Goal: Find specific page/section: Locate a particular part of the current website

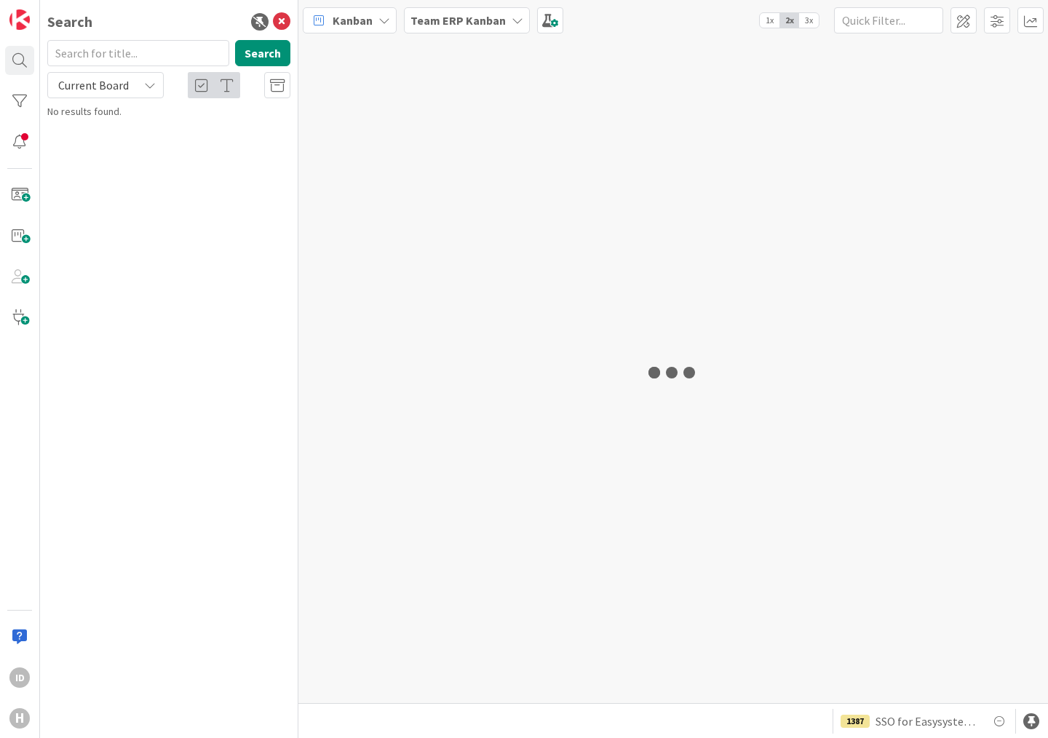
click at [91, 55] on input "text" at bounding box center [138, 53] width 182 height 26
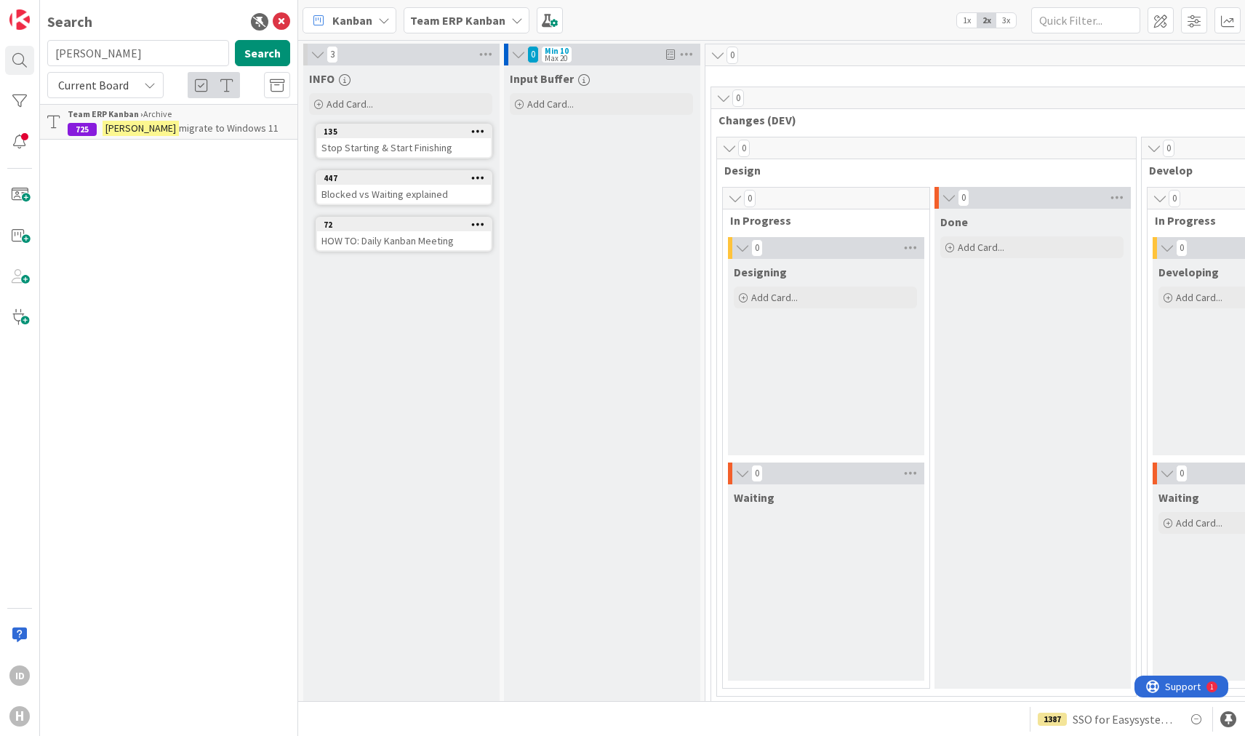
click at [117, 74] on div "Current Board" at bounding box center [105, 85] width 116 height 26
click at [105, 140] on span "All Boards" at bounding box center [130, 146] width 151 height 22
click at [228, 159] on span "Discuss PO report change against protocol (with" at bounding box center [179, 170] width 223 height 28
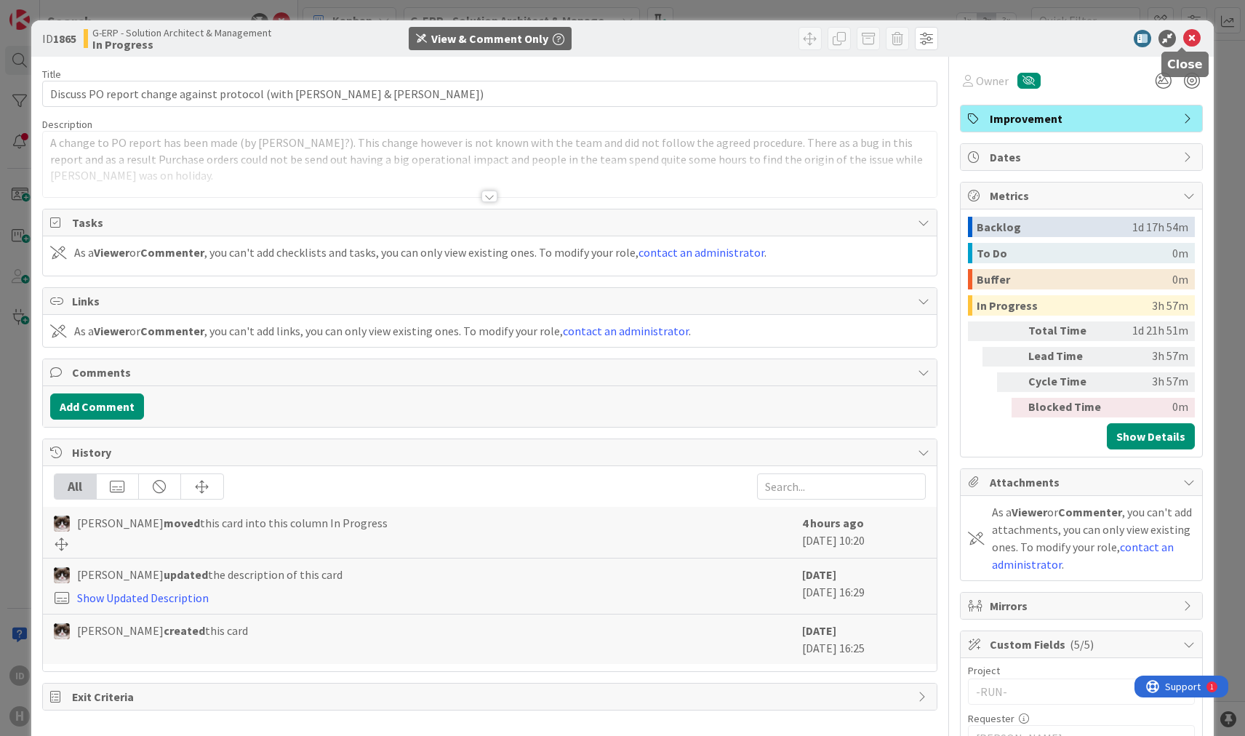
click at [1047, 39] on icon at bounding box center [1192, 38] width 17 height 17
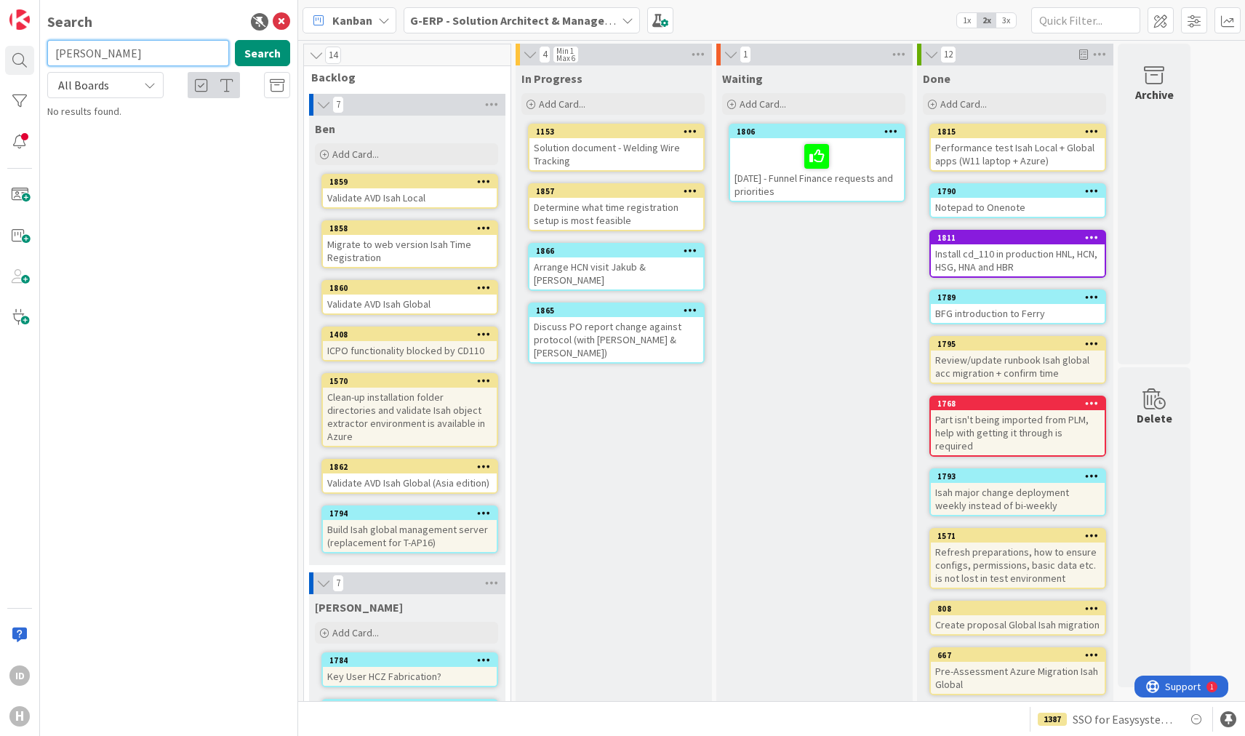
click at [127, 54] on input "[PERSON_NAME]" at bounding box center [138, 53] width 182 height 26
type input "t"
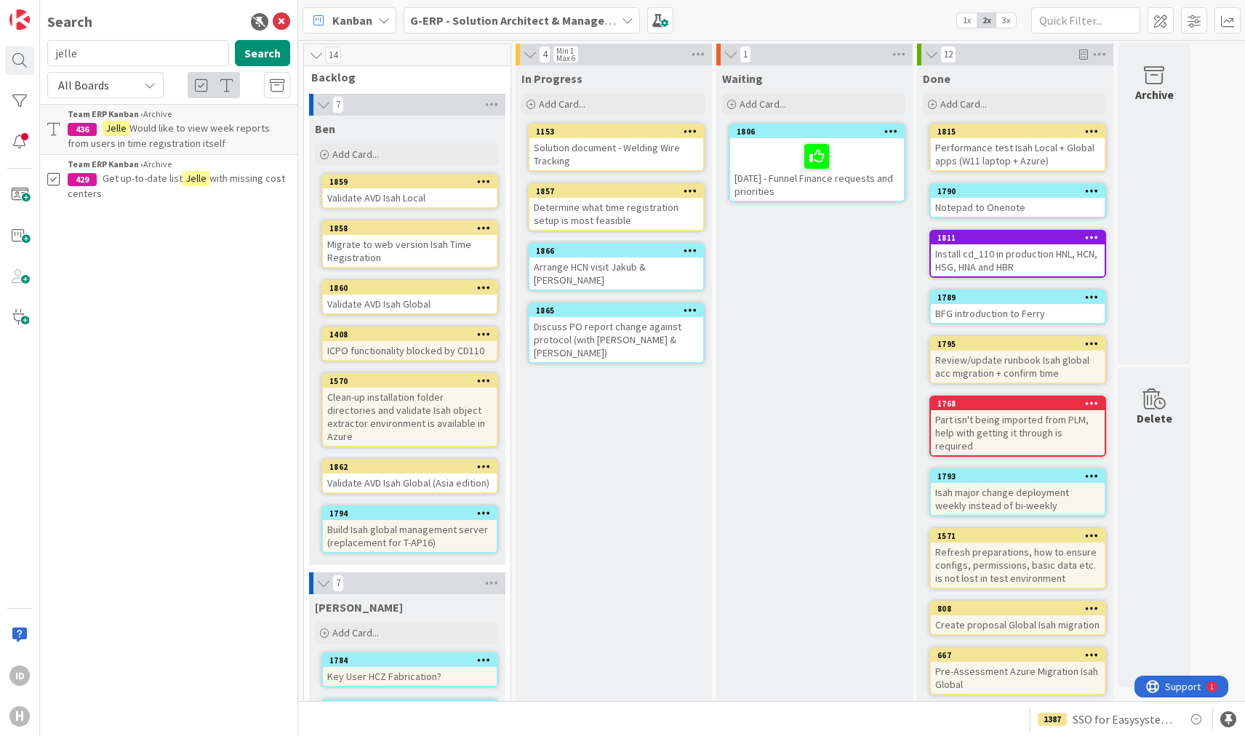
click at [121, 188] on p "Get up-to-date list Jelle with missing cost centers" at bounding box center [179, 186] width 223 height 31
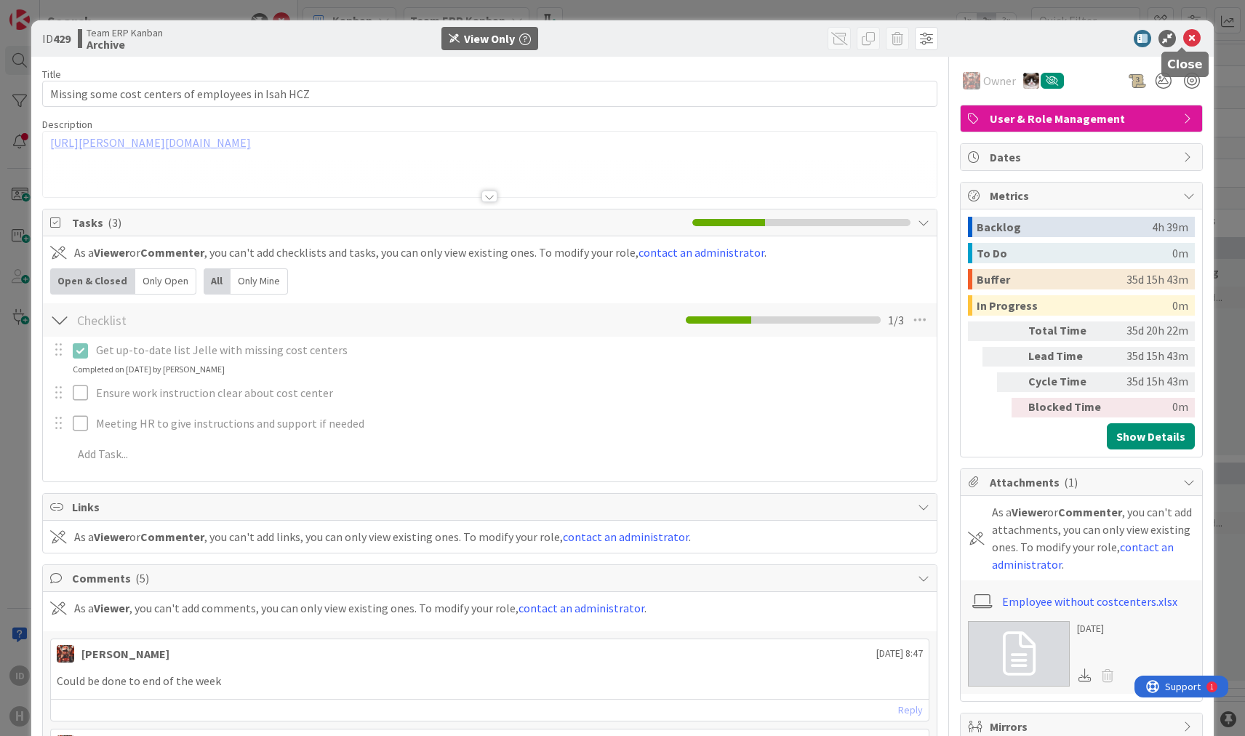
click at [1047, 36] on icon at bounding box center [1192, 38] width 17 height 17
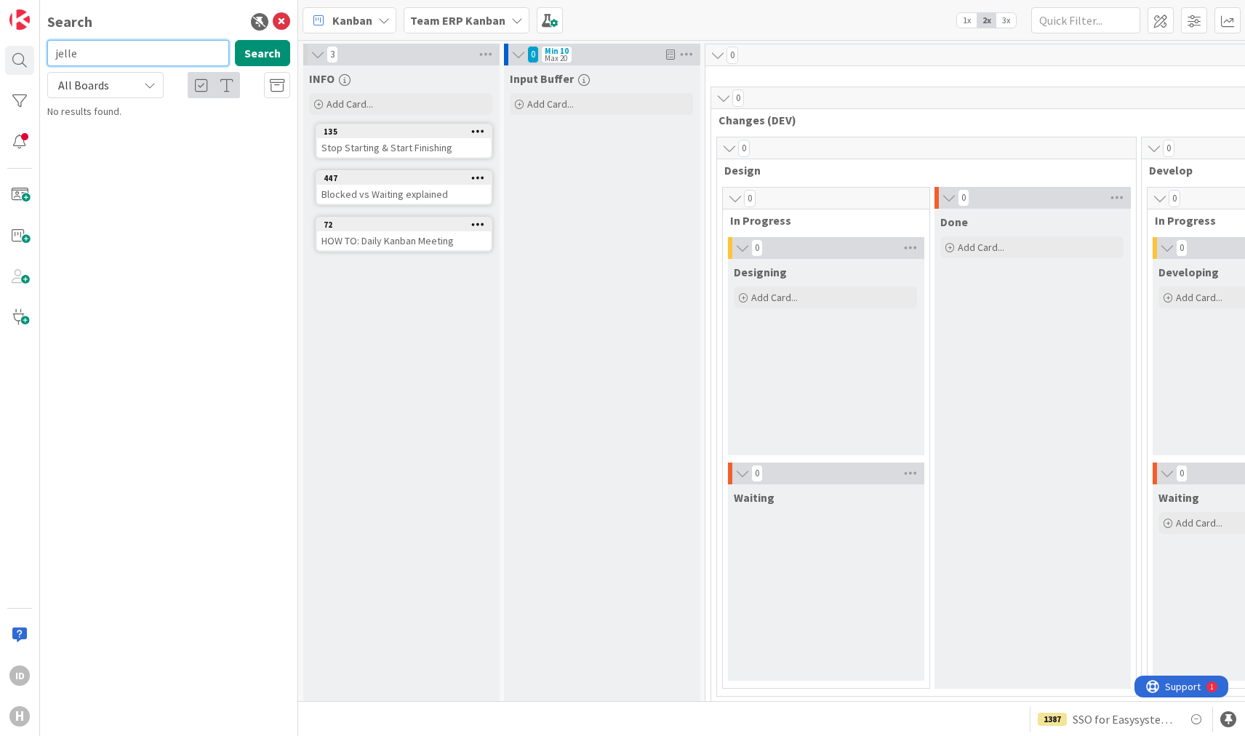
click at [127, 55] on input "jelle" at bounding box center [138, 53] width 182 height 26
drag, startPoint x: 77, startPoint y: 52, endPoint x: -280, endPoint y: 57, distance: 357.2
click at [0, 57] on html "ID H Search jelle Search All Boards Current Board All Boards No results found. …" at bounding box center [622, 368] width 1245 height 736
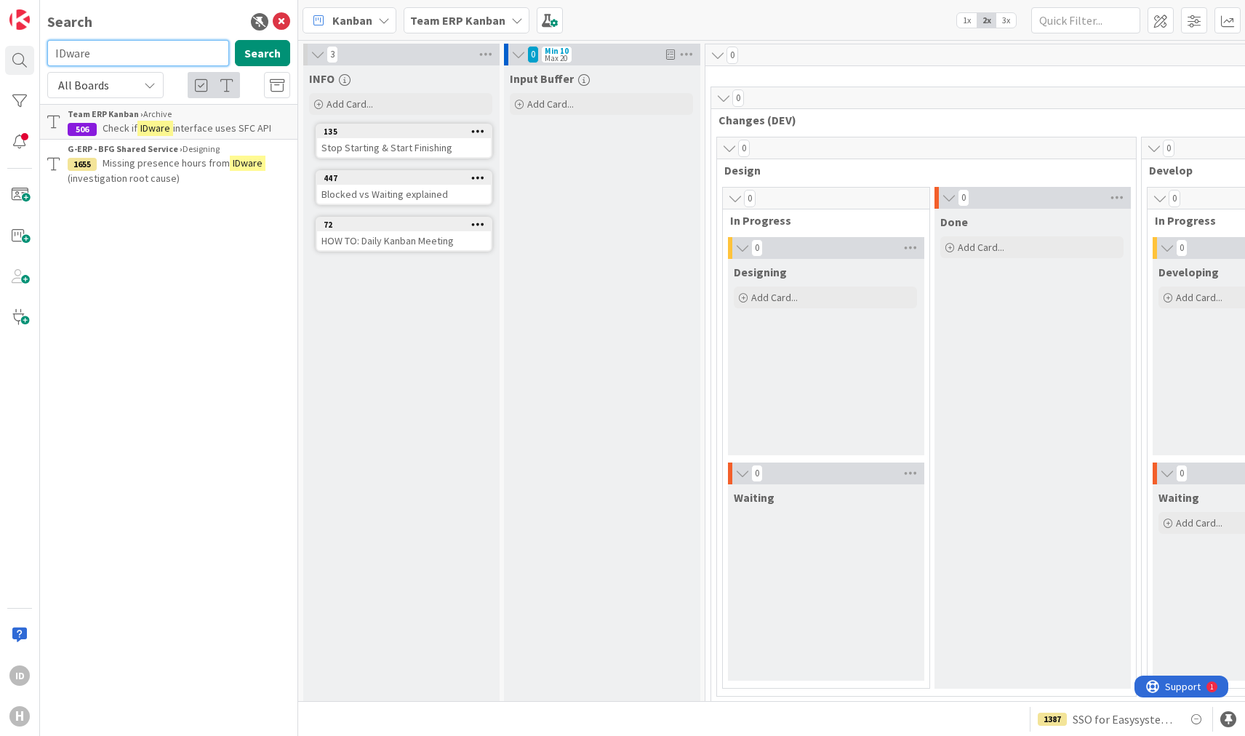
click at [106, 44] on input "IDware" at bounding box center [138, 53] width 182 height 26
type input "ID-ware"
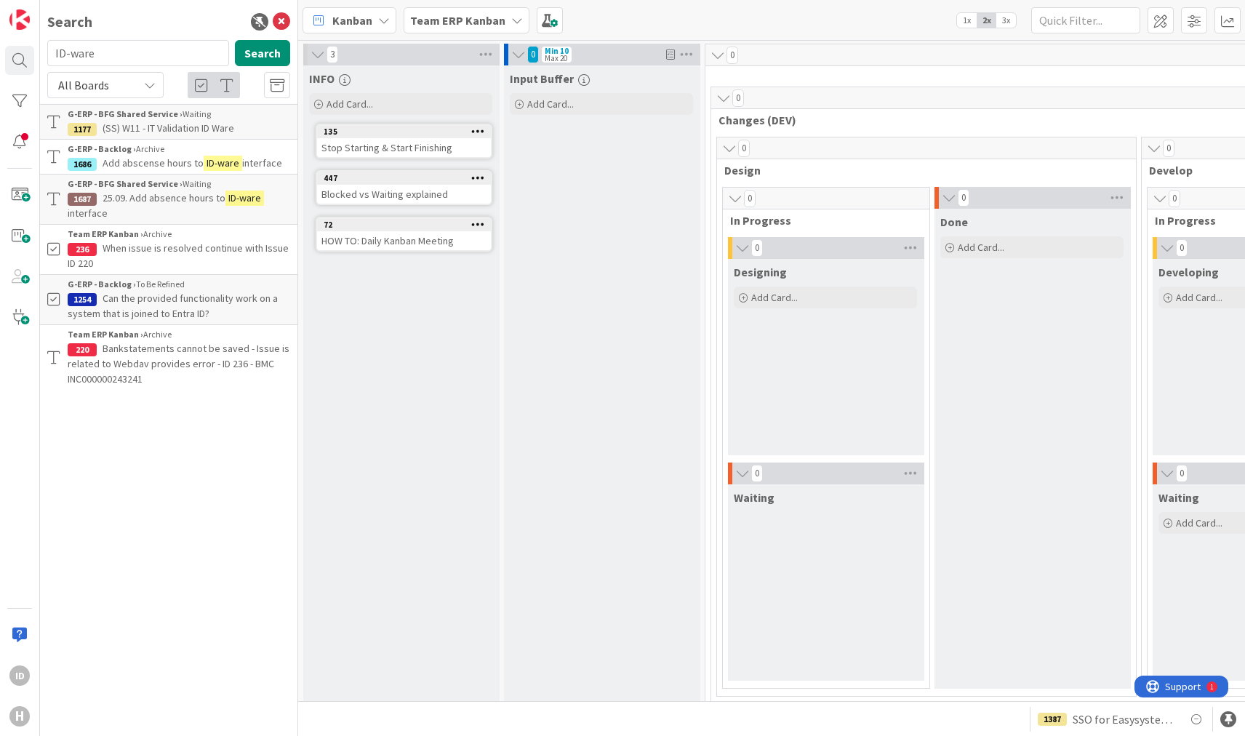
click at [198, 157] on span "Add abscense hours to" at bounding box center [153, 162] width 101 height 13
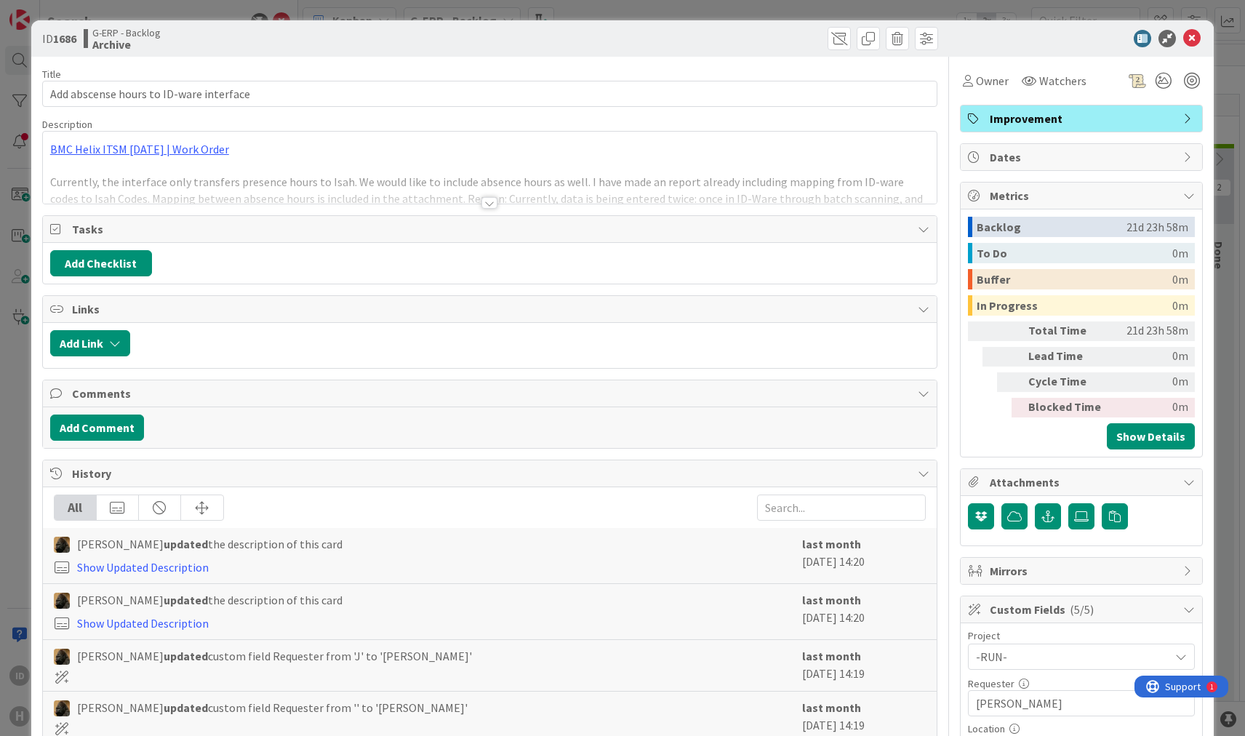
click at [490, 202] on div at bounding box center [490, 203] width 16 height 12
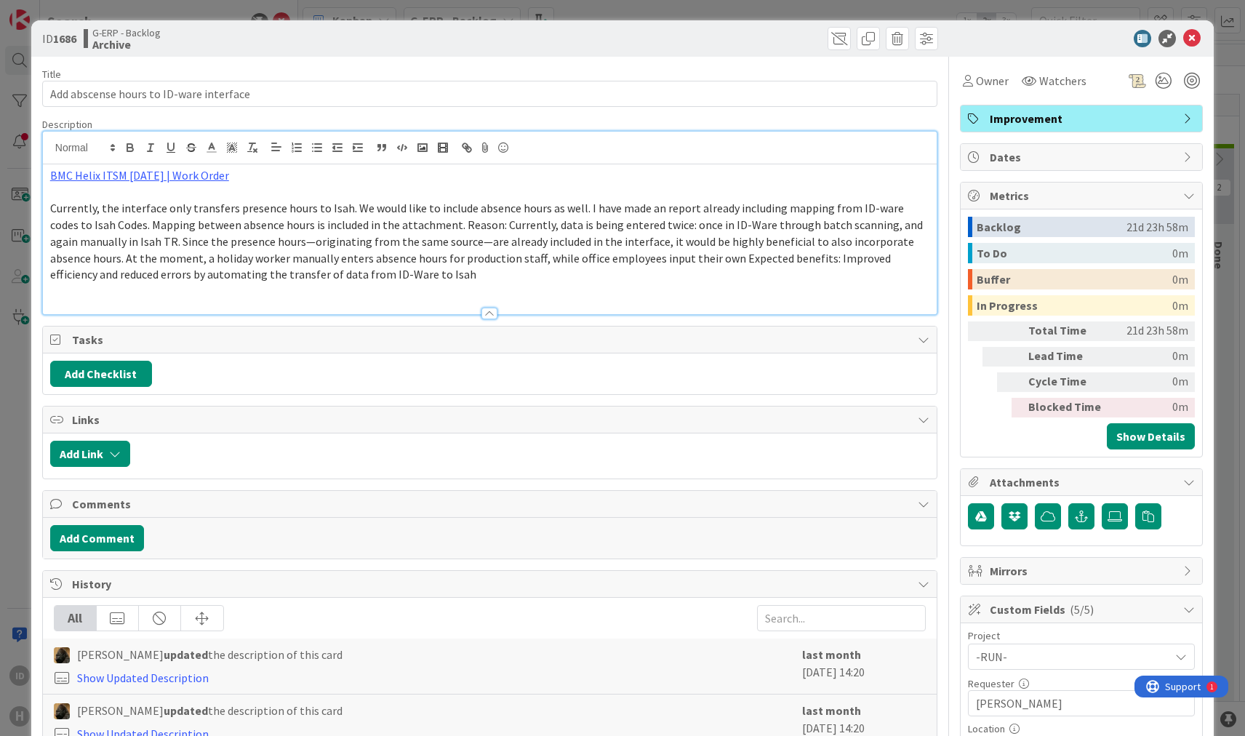
click at [292, 244] on span "Currently, the interface only transfers presence hours to Isah. We would like t…" at bounding box center [487, 241] width 875 height 81
click at [170, 253] on span "Currently, the interface only transfers presence hours to Isah. We would like t…" at bounding box center [487, 241] width 875 height 81
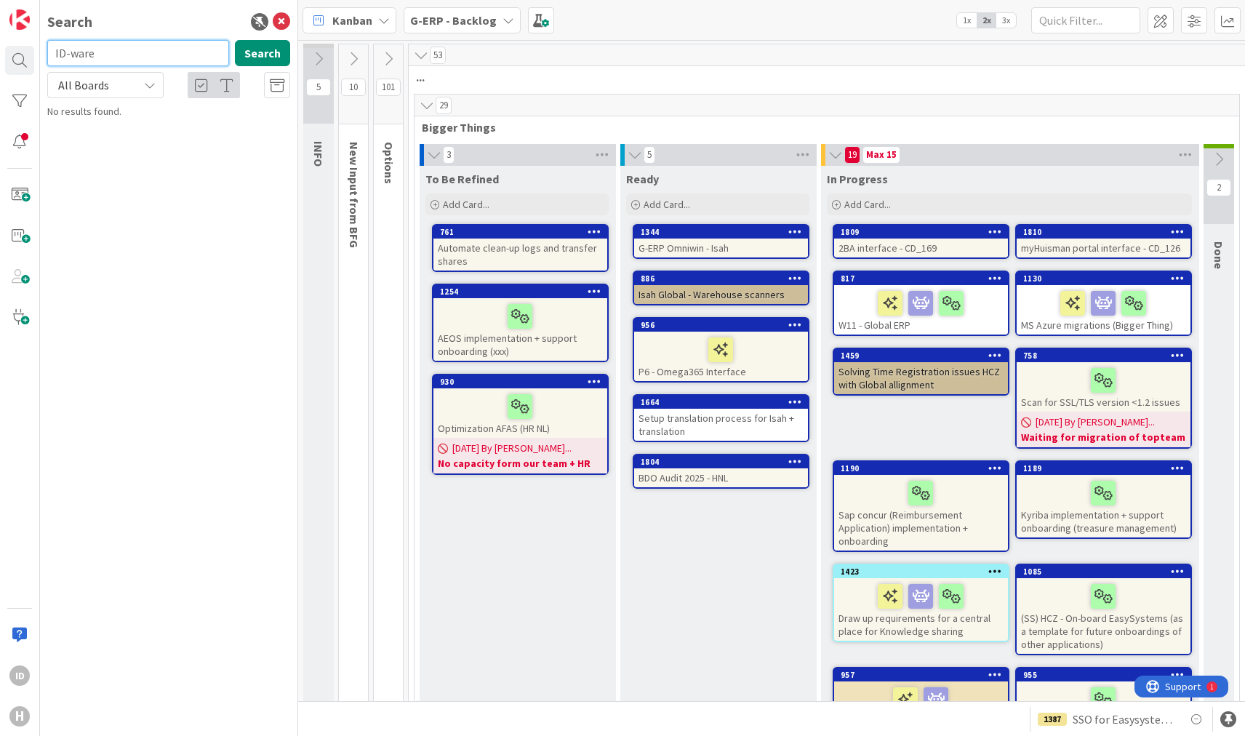
click at [107, 60] on input "ID-ware" at bounding box center [138, 53] width 182 height 26
click at [254, 55] on button "Search" at bounding box center [262, 53] width 55 height 26
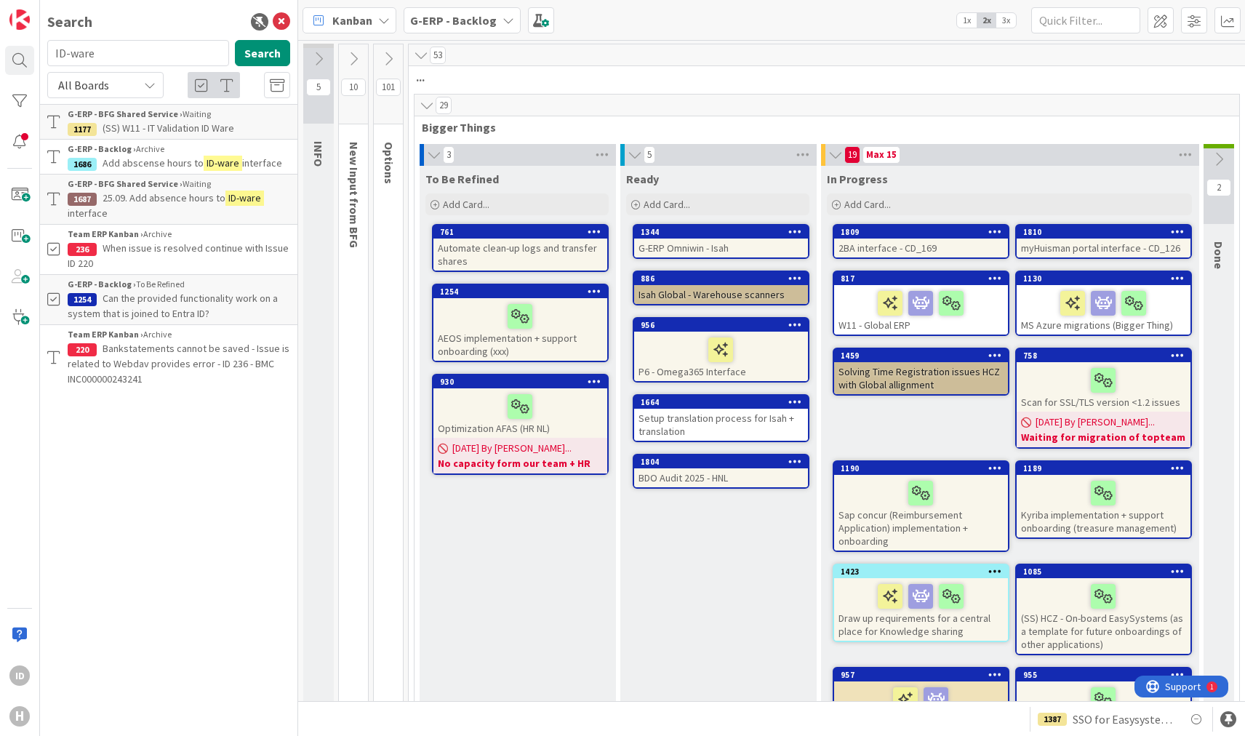
click at [167, 158] on span "Add abscense hours to" at bounding box center [153, 162] width 101 height 13
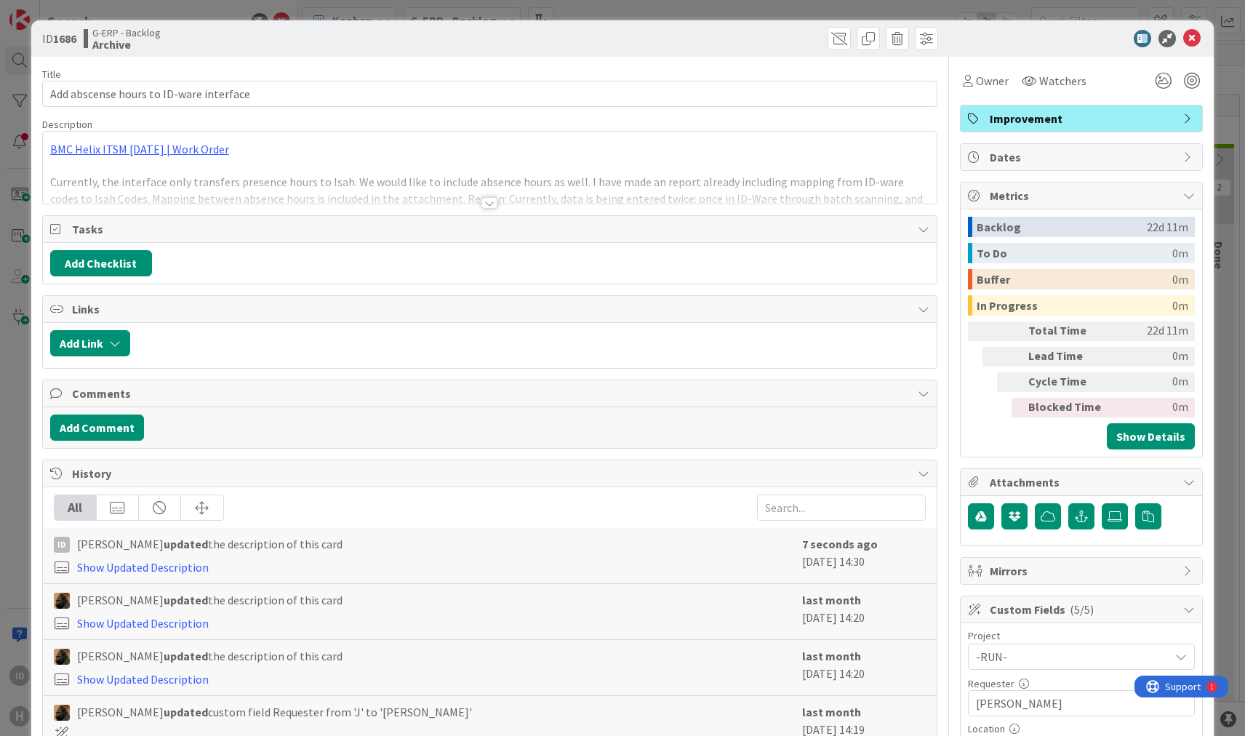
click at [482, 198] on div at bounding box center [490, 203] width 16 height 12
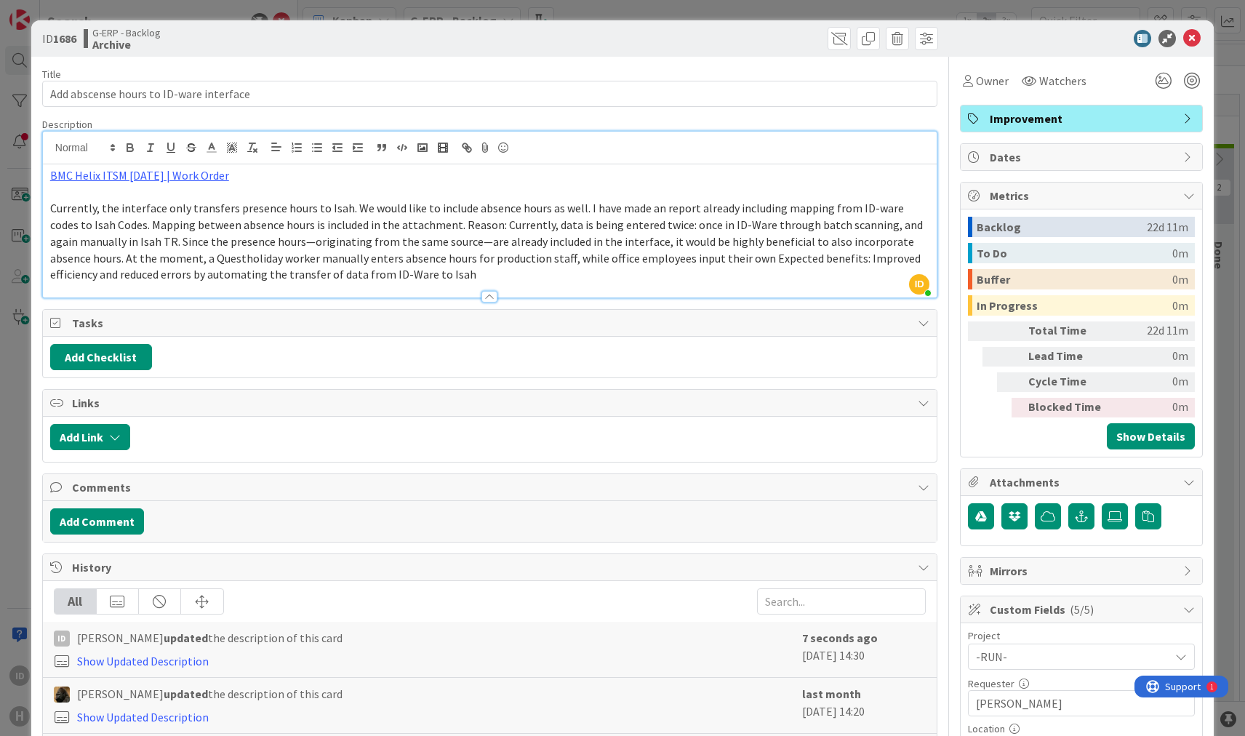
click at [197, 260] on span "Currently, the interface only transfers presence hours to Isah. We would like t…" at bounding box center [487, 241] width 875 height 81
click at [186, 655] on link "Show Updated Description" at bounding box center [143, 661] width 132 height 15
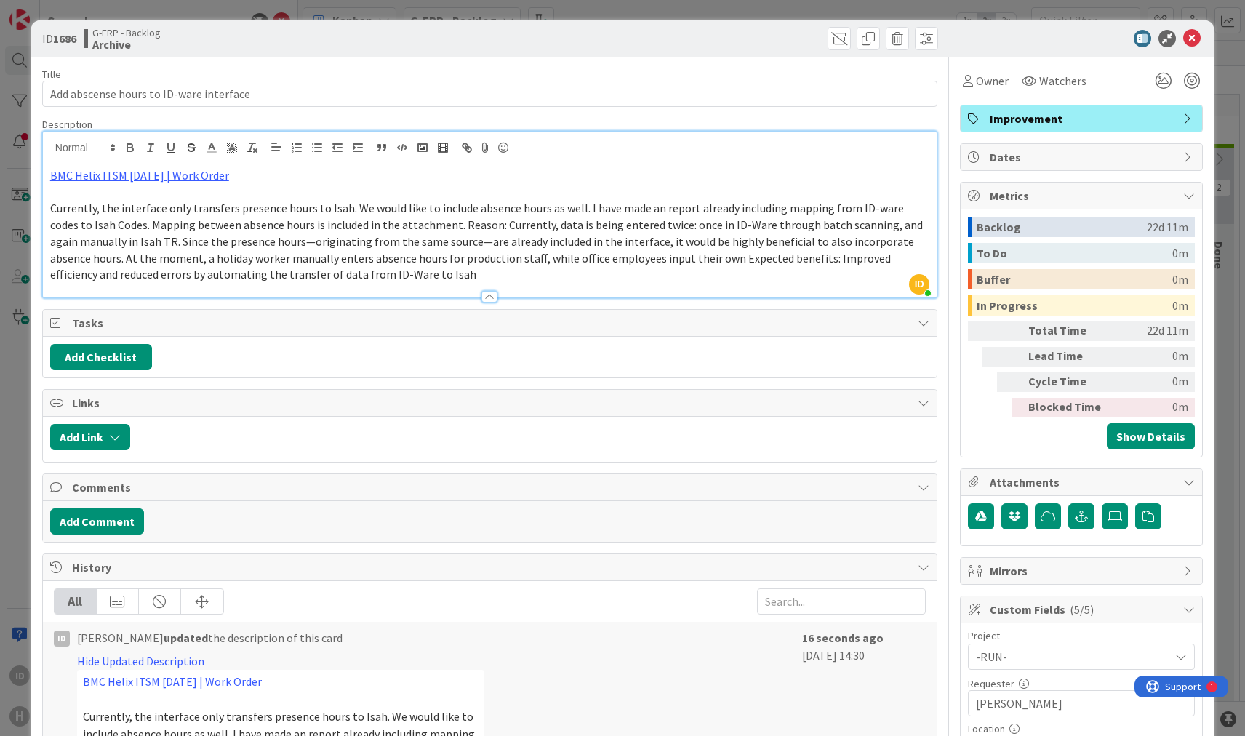
scroll to position [242, 0]
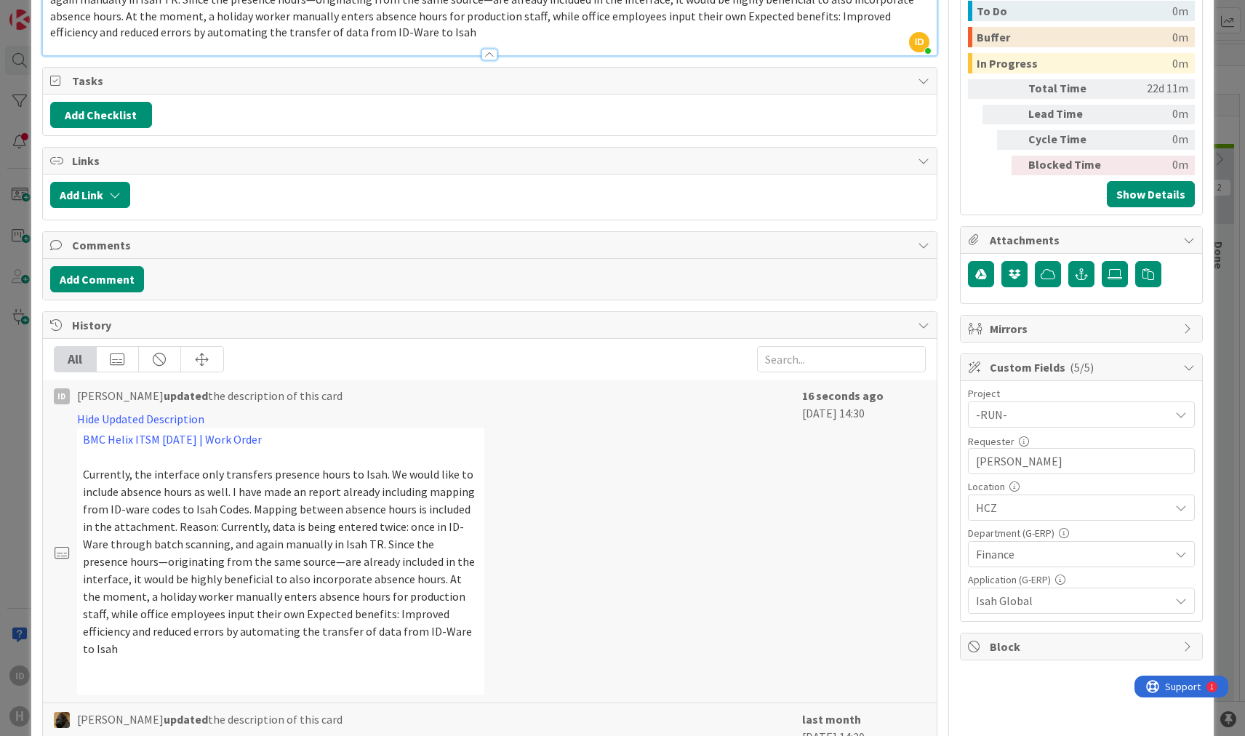
drag, startPoint x: 370, startPoint y: 582, endPoint x: 562, endPoint y: 501, distance: 208.6
click at [562, 501] on div "Hide Updated Description BMC Helix ITSM [DATE] | Work Order Currently, the inte…" at bounding box center [424, 552] width 741 height 285
click at [169, 396] on b "updated" at bounding box center [186, 395] width 44 height 15
click at [725, 469] on div "Hide Updated Description BMC Helix ITSM [DATE] | Work Order Currently, the inte…" at bounding box center [424, 552] width 741 height 285
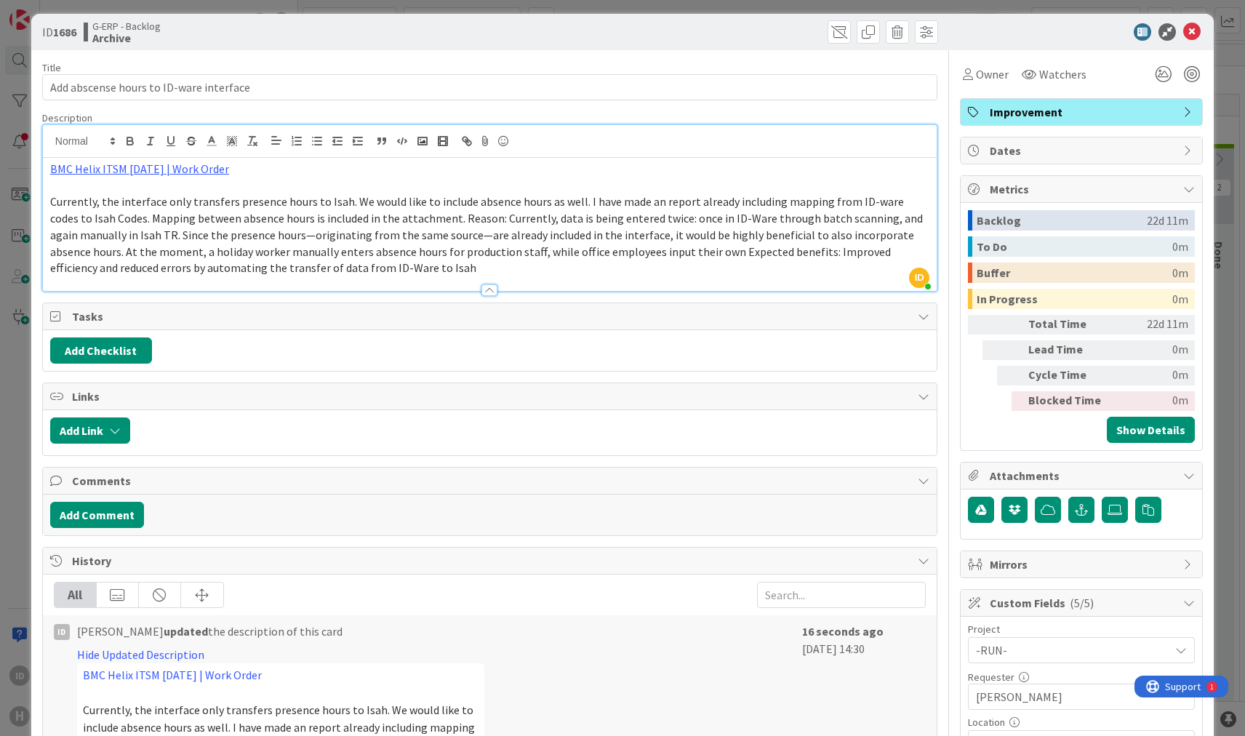
scroll to position [0, 0]
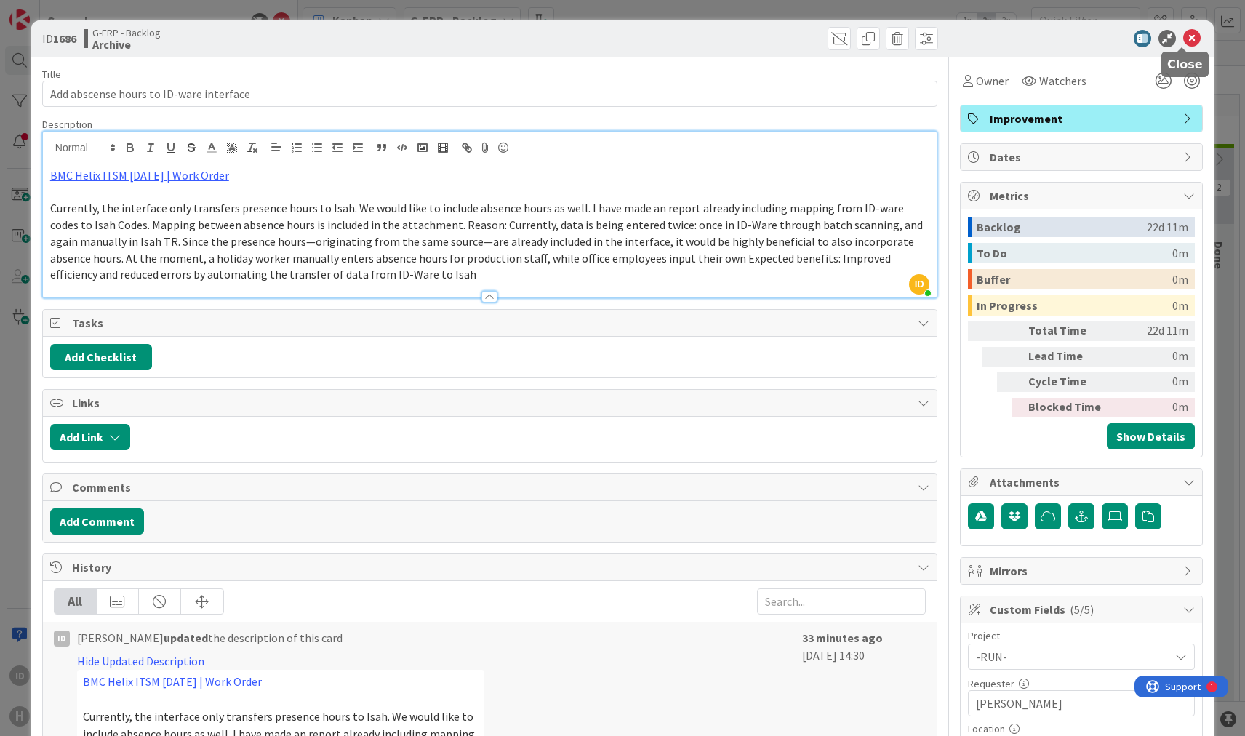
click at [1047, 36] on icon at bounding box center [1192, 38] width 17 height 17
